Goal: Information Seeking & Learning: Learn about a topic

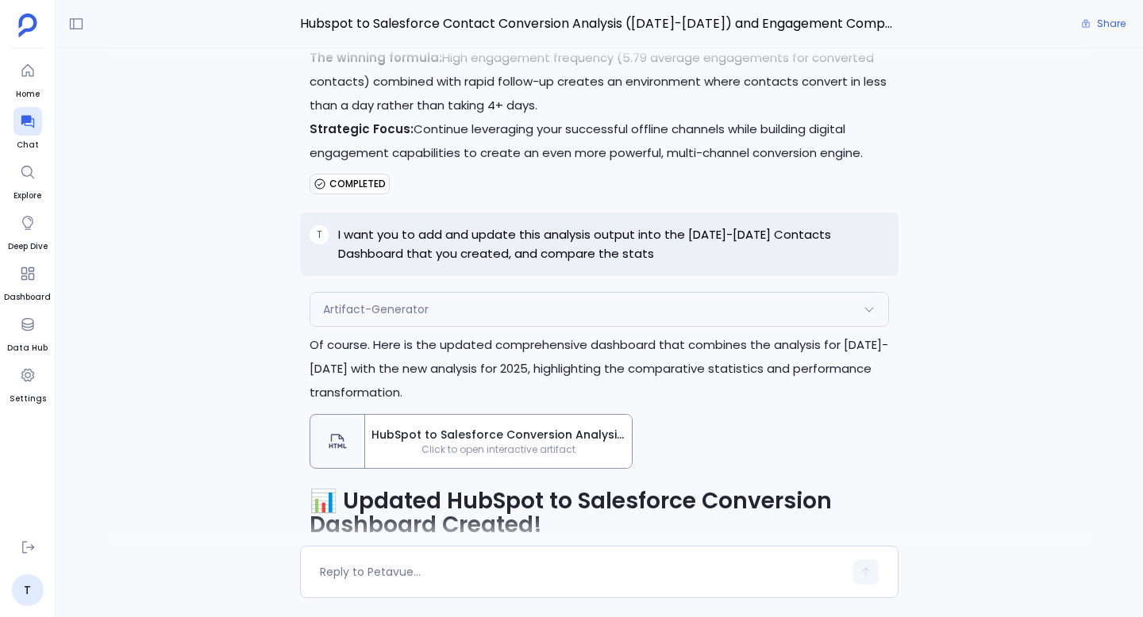
scroll to position [-1219, 0]
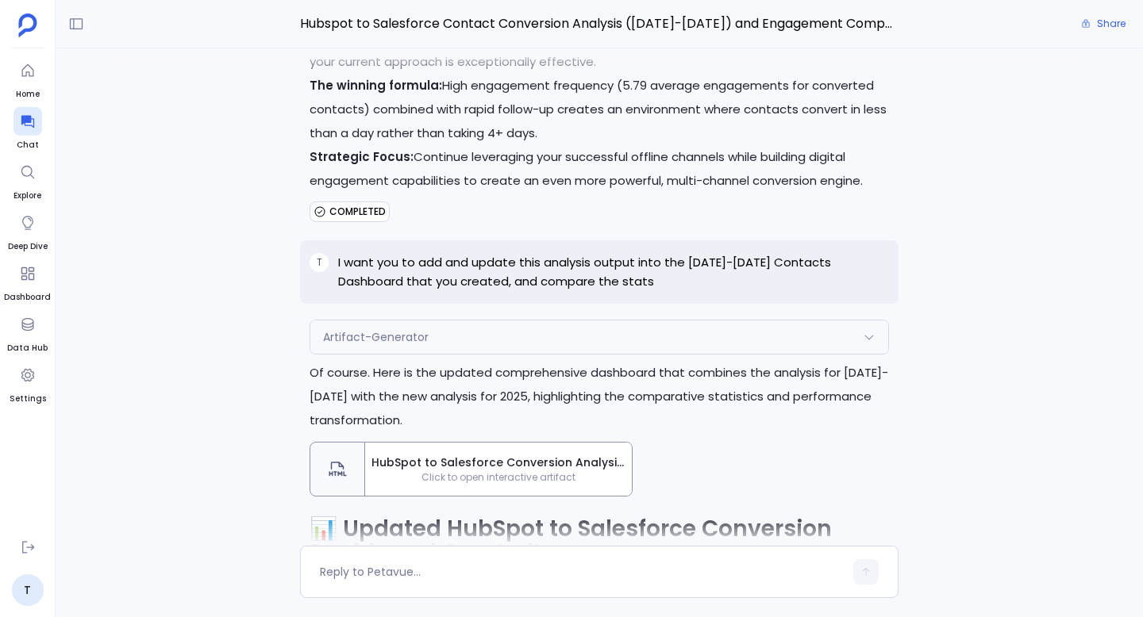
click at [428, 471] on span "Click to open interactive artifact" at bounding box center [498, 477] width 267 height 13
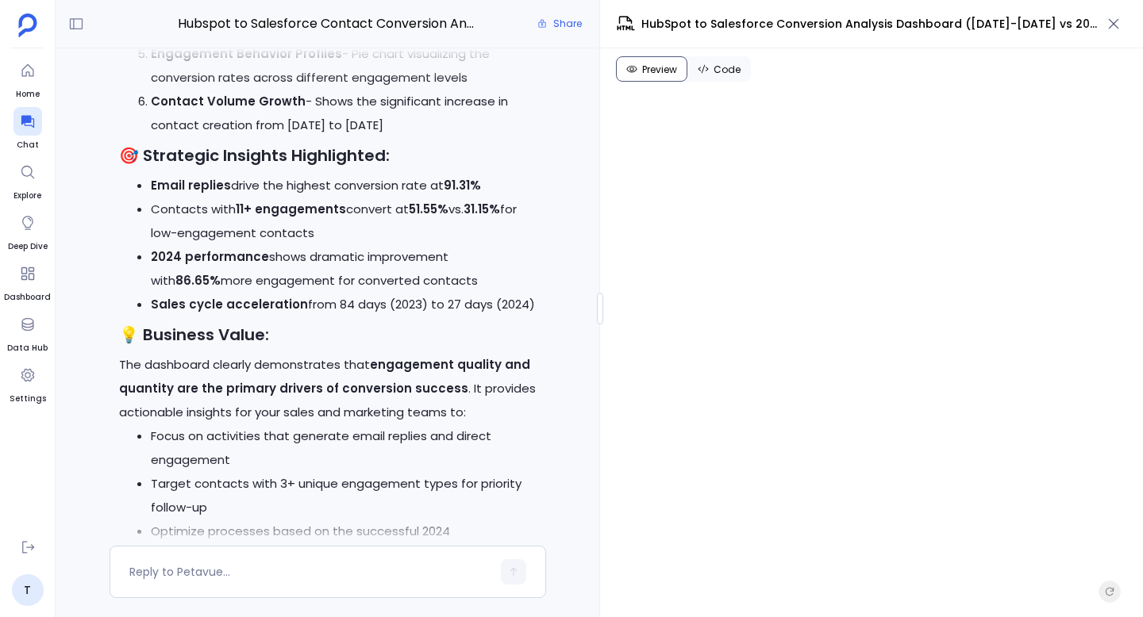
scroll to position [-15434, 0]
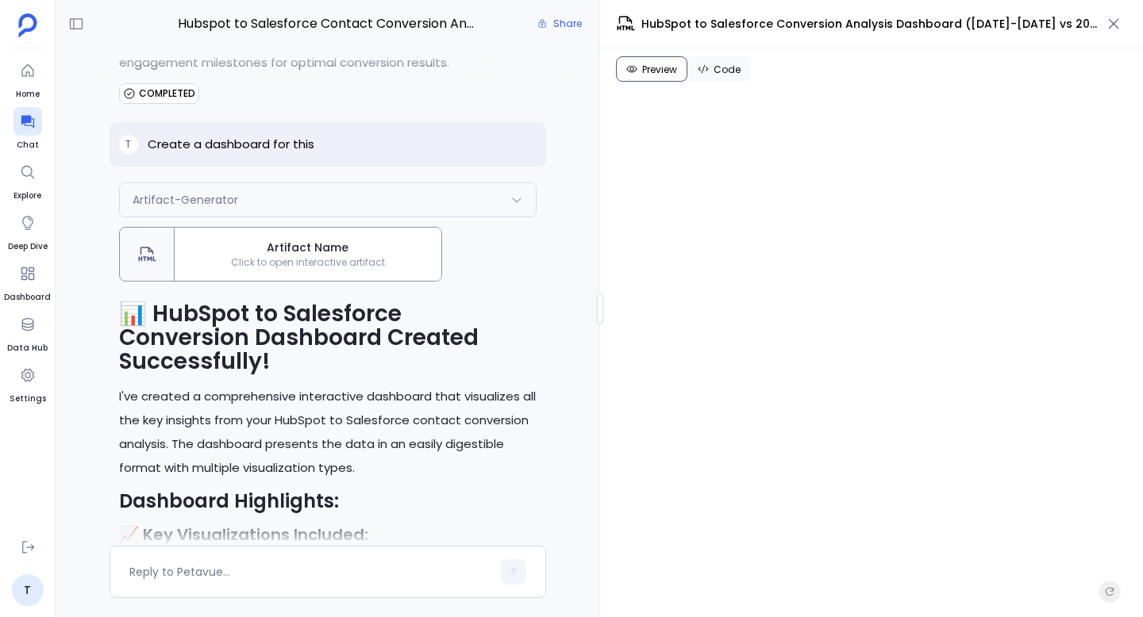
click at [348, 256] on span "Artifact Name" at bounding box center [308, 248] width 254 height 17
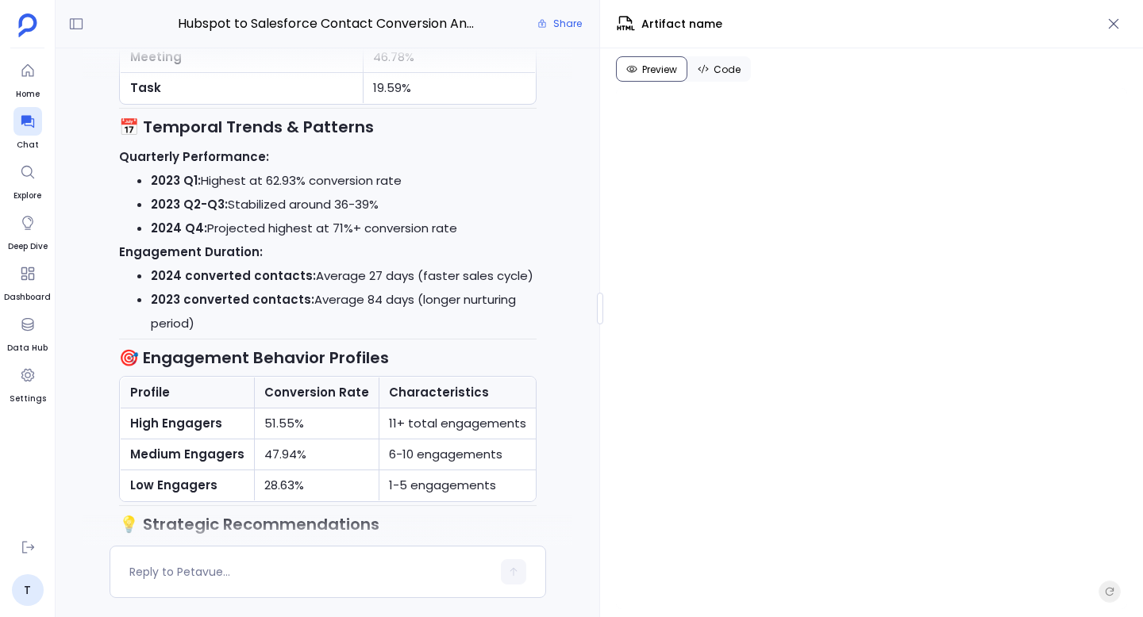
scroll to position [-16890, 0]
click at [172, 238] on strong "2024 Q4:" at bounding box center [179, 229] width 56 height 17
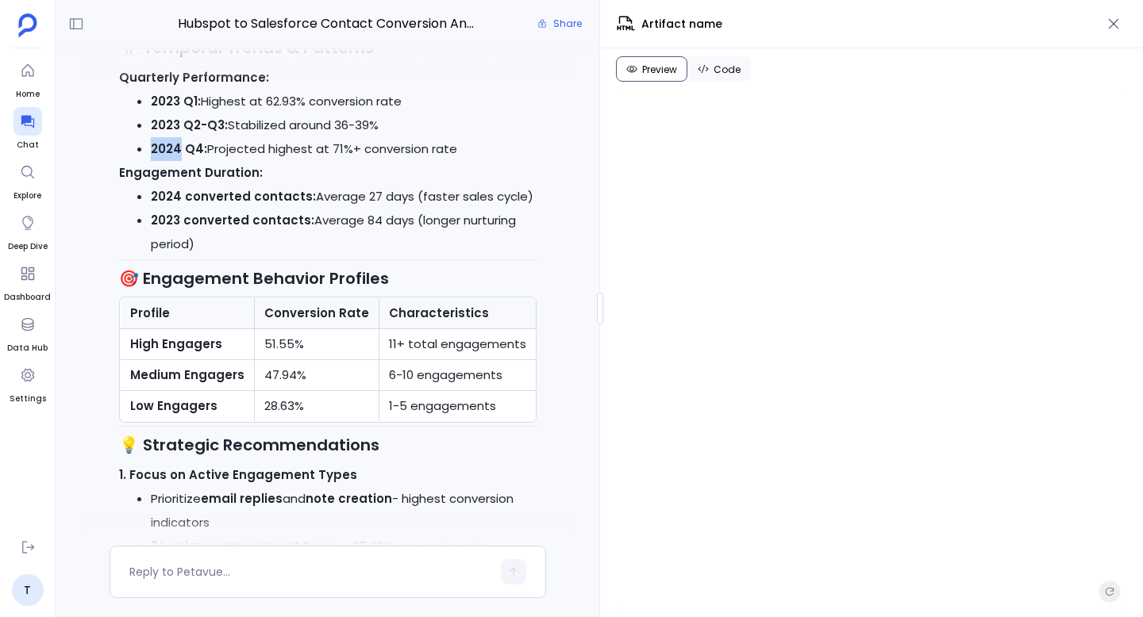
scroll to position [-16814, 0]
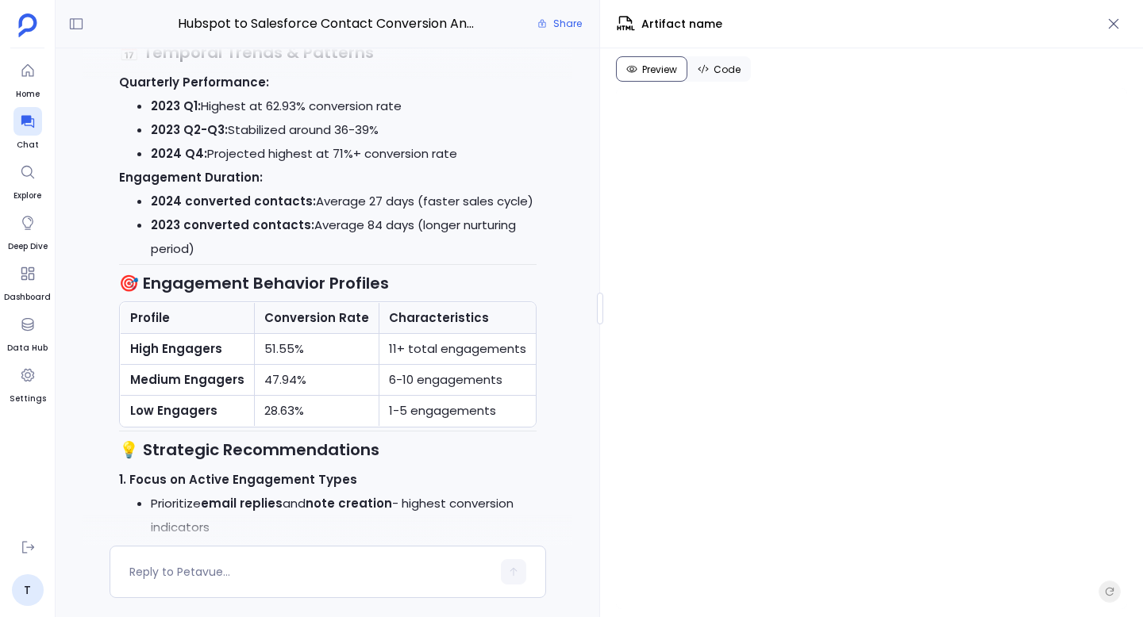
click at [212, 166] on li "2024 Q4: Projected highest at 71%+ conversion rate" at bounding box center [344, 154] width 386 height 24
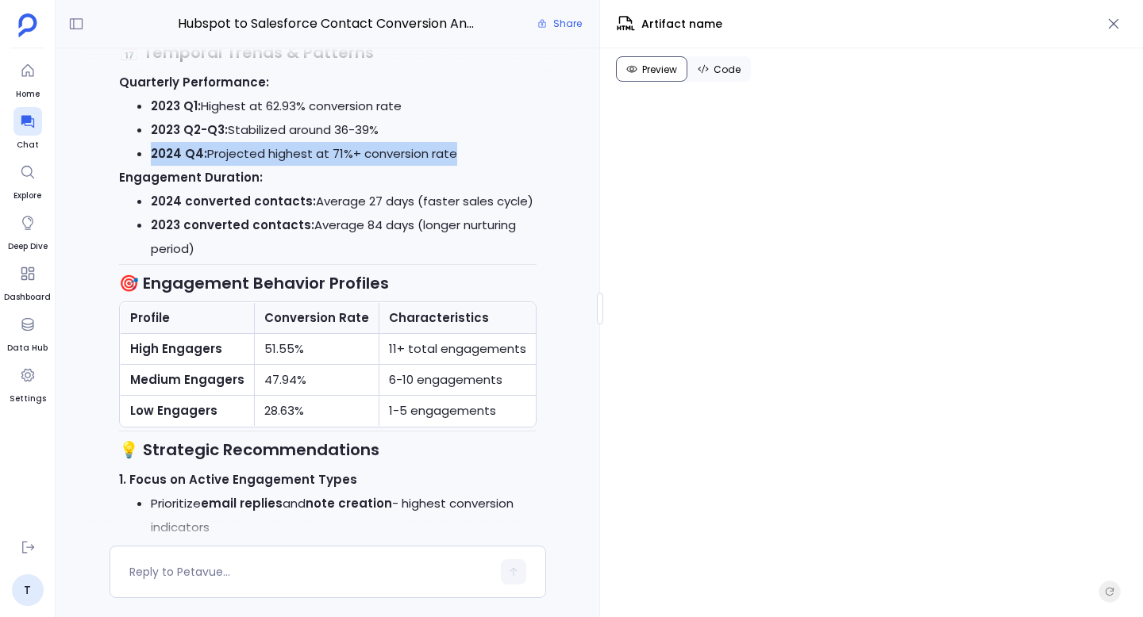
click at [212, 166] on li "2024 Q4: Projected highest at 71%+ conversion rate" at bounding box center [344, 154] width 386 height 24
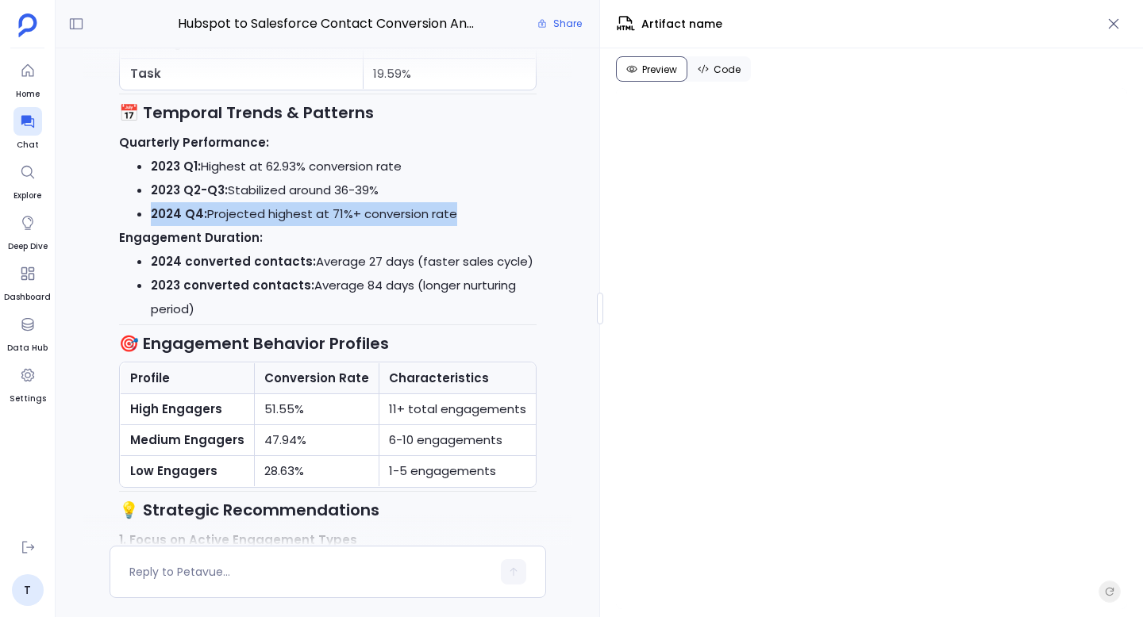
scroll to position [-16885, 0]
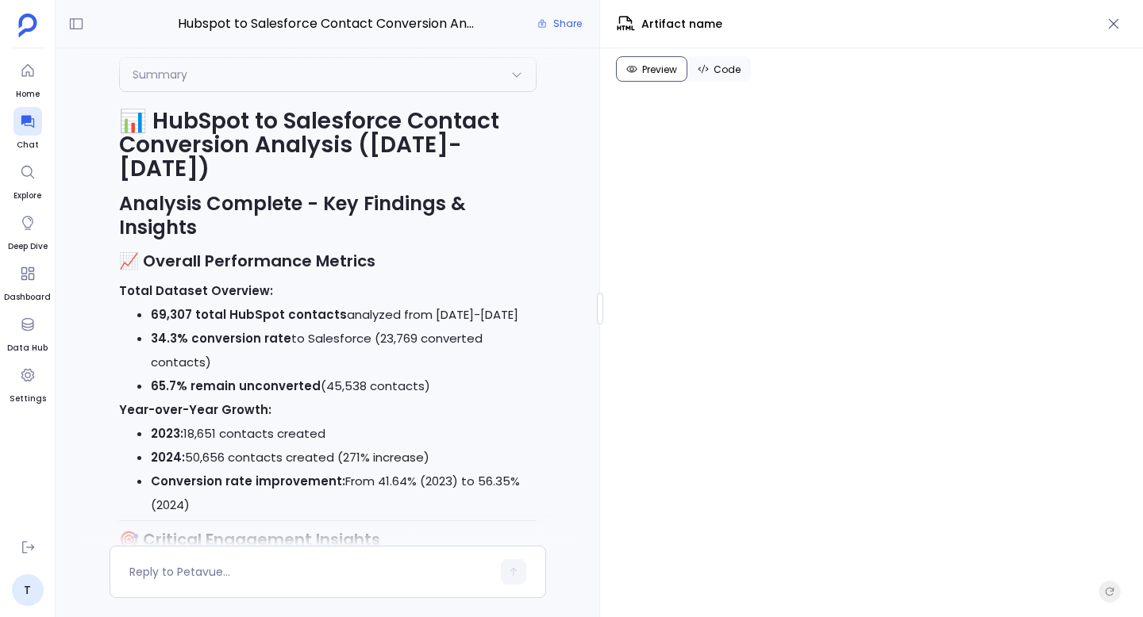
click at [268, 91] on div "Summary" at bounding box center [328, 74] width 416 height 33
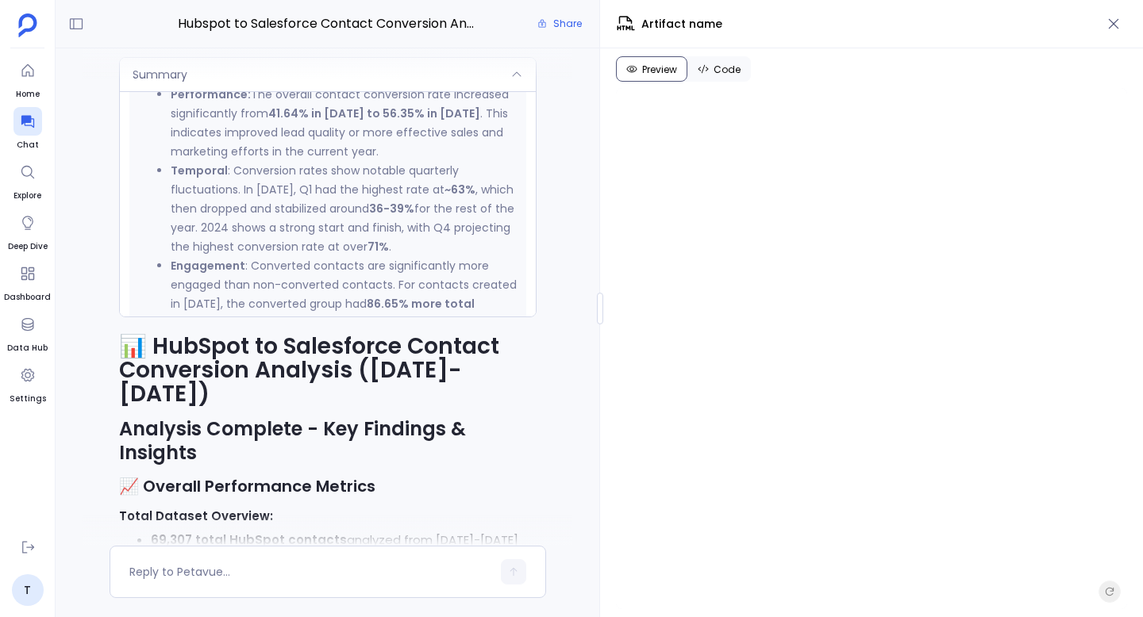
scroll to position [702, 0]
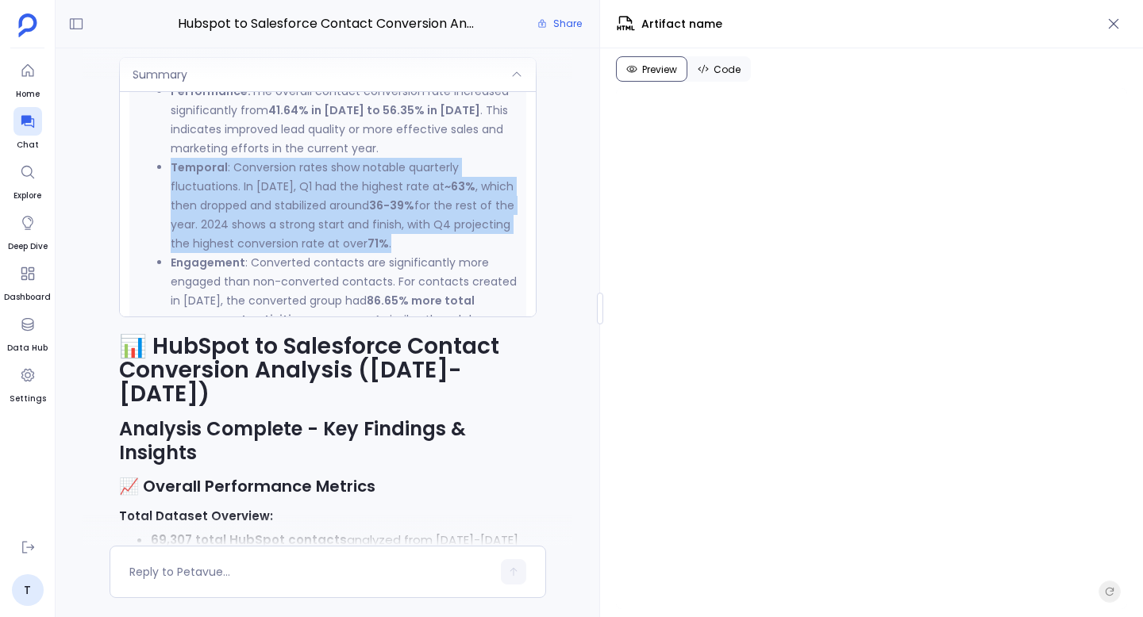
drag, startPoint x: 448, startPoint y: 436, endPoint x: 165, endPoint y: 360, distance: 293.4
click at [165, 360] on ul "Performance: The overall contact conversion rate increased significantly from 4…" at bounding box center [328, 282] width 378 height 400
copy li "Temporal : Conversion rates show notable quarterly fluctuations. In 2023, Q1 ha…"
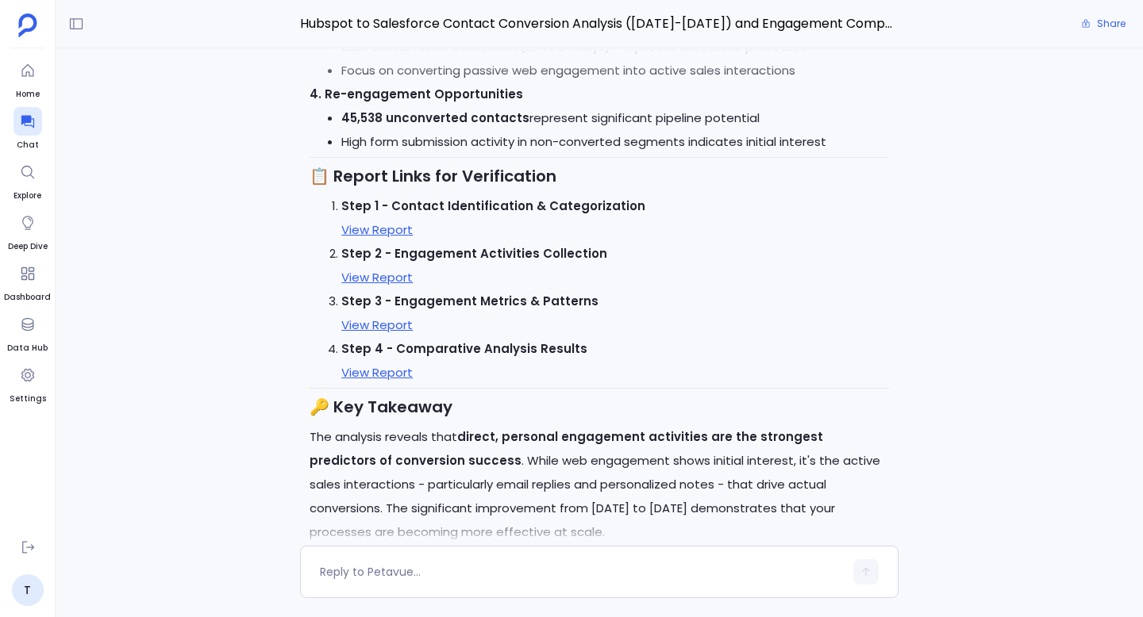
scroll to position [-13173, 0]
